Goal: Information Seeking & Learning: Learn about a topic

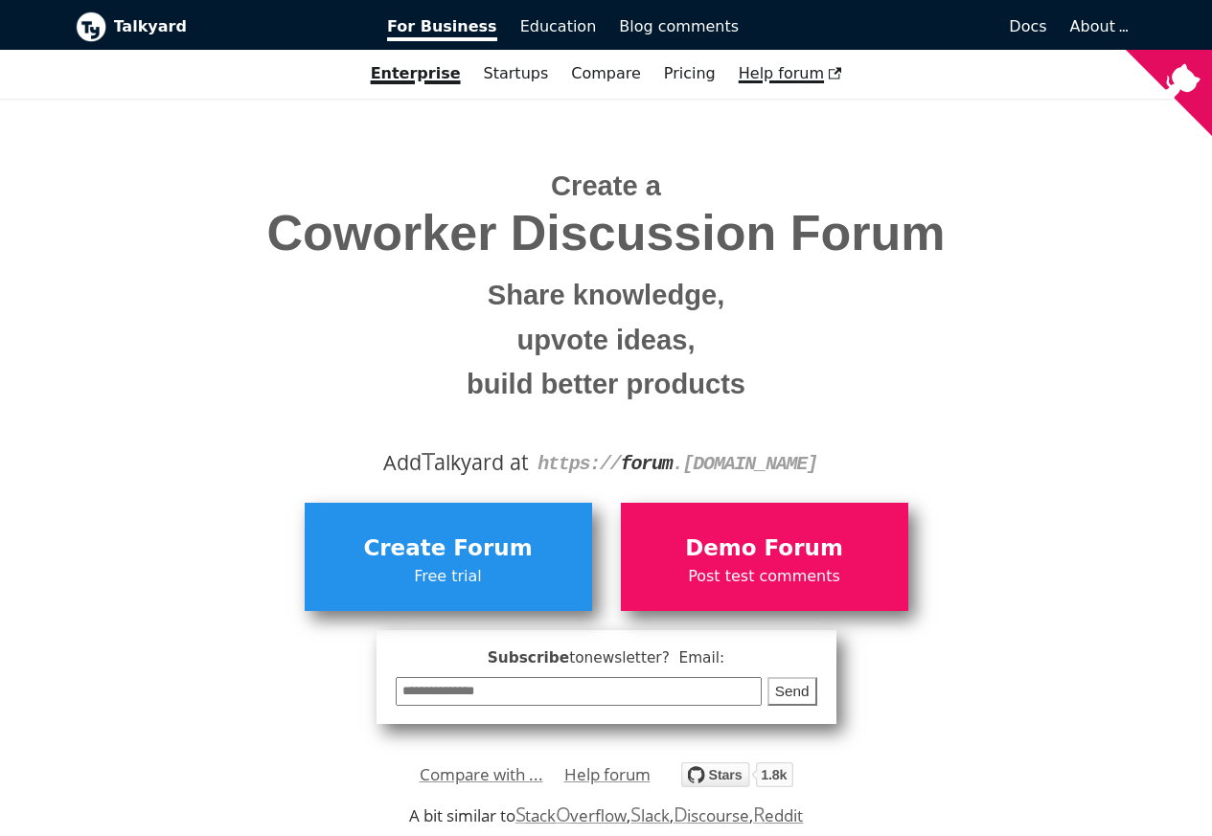
click at [790, 75] on span "Help forum" at bounding box center [790, 73] width 103 height 18
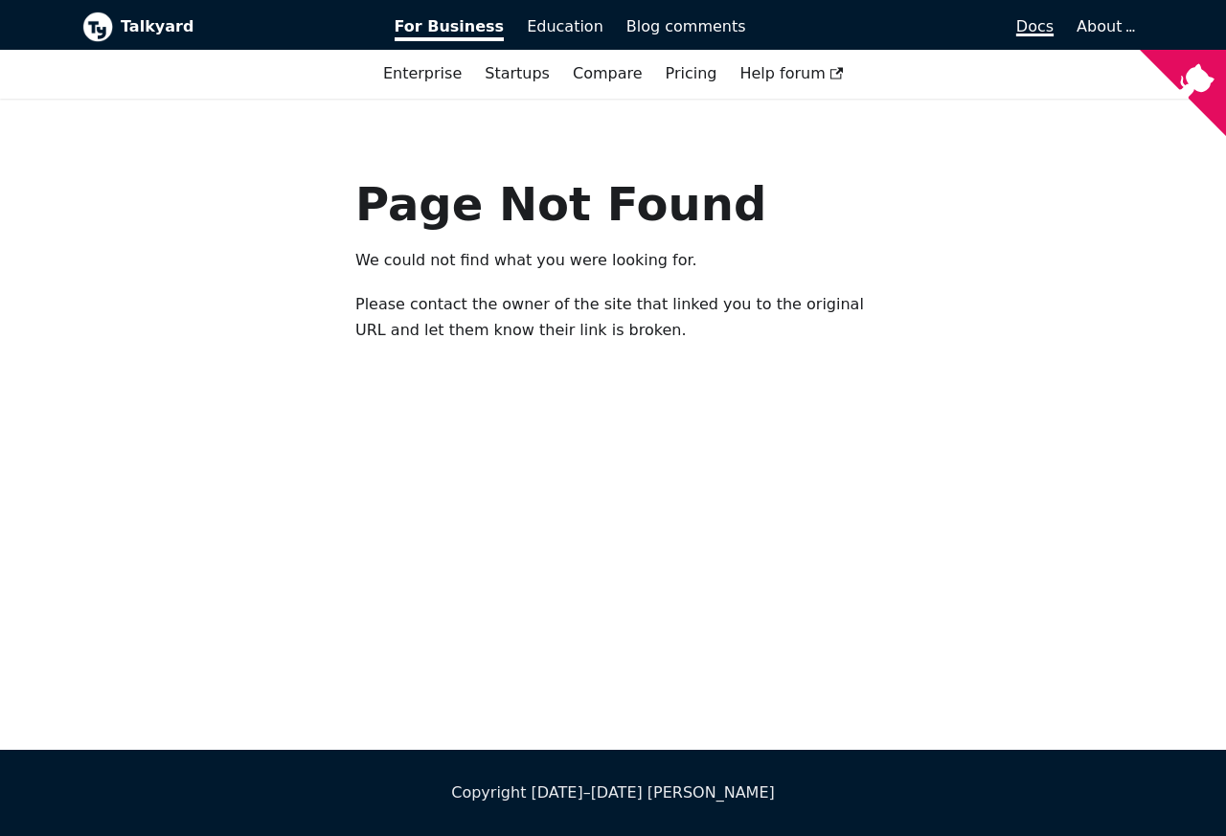
click at [1041, 29] on span "Docs" at bounding box center [1034, 26] width 37 height 18
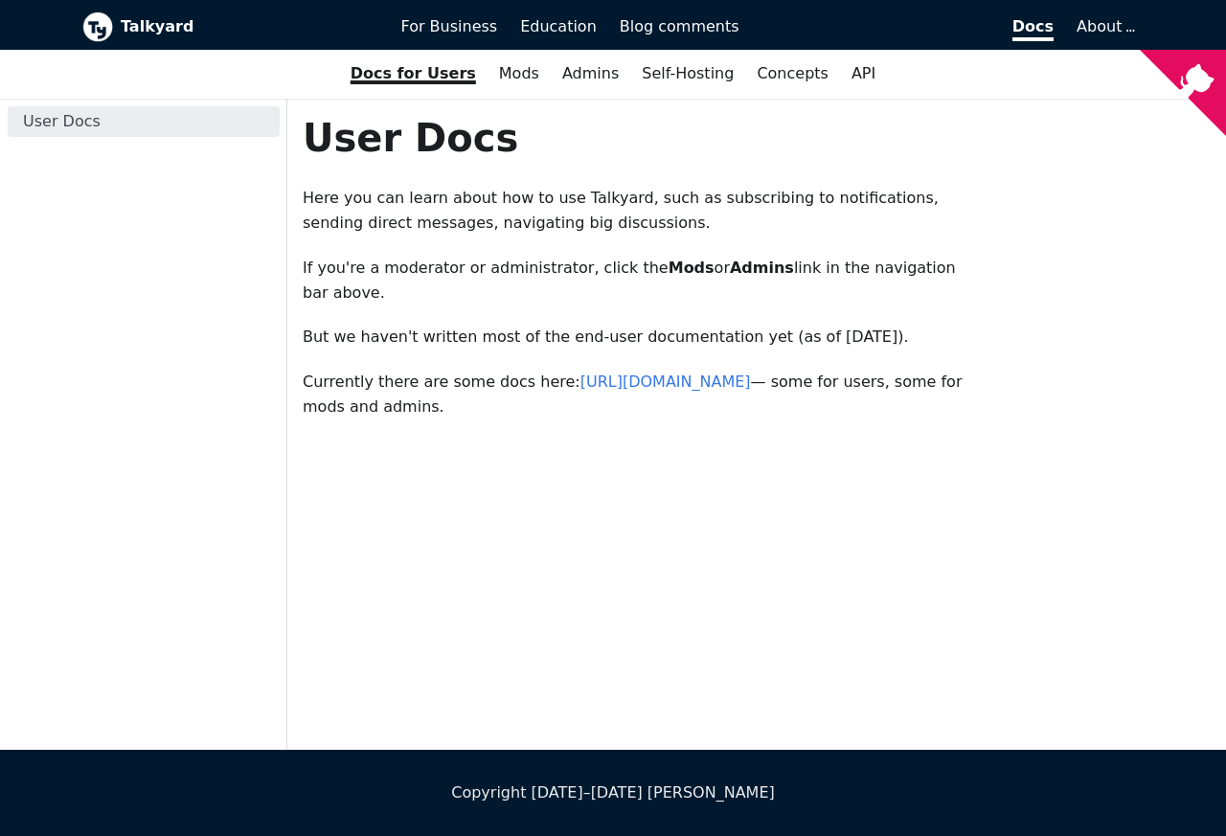
click at [413, 383] on p "Currently there are some docs here: [URL][DOMAIN_NAME] — some for users, some f…" at bounding box center [639, 395] width 673 height 51
click at [677, 383] on link "[URL][DOMAIN_NAME]" at bounding box center [665, 382] width 170 height 18
